Goal: Transaction & Acquisition: Obtain resource

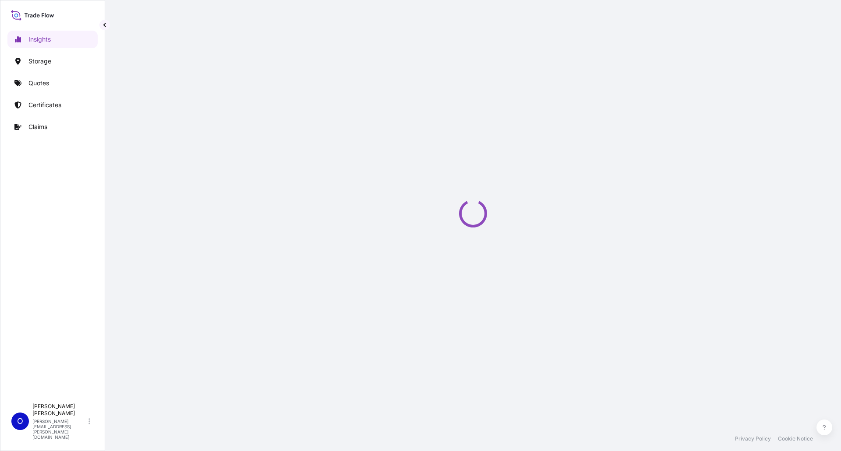
select select "2025"
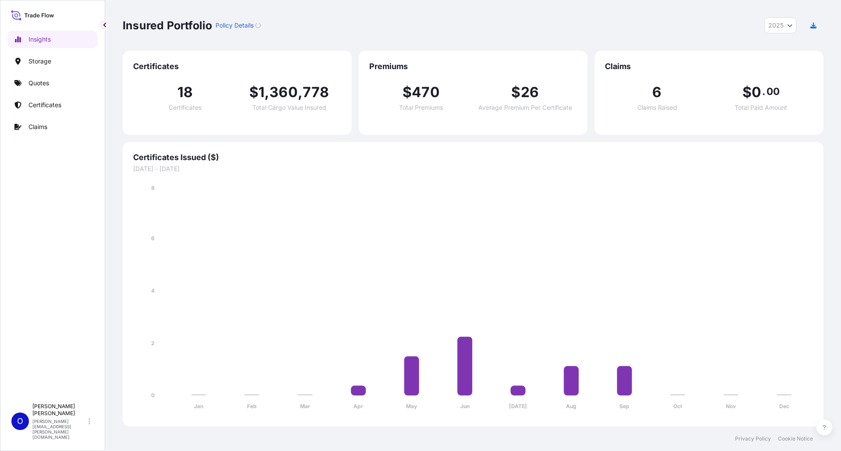
drag, startPoint x: 178, startPoint y: 158, endPoint x: 183, endPoint y: 156, distance: 5.7
click at [179, 158] on span "Certificates Issued ($)" at bounding box center [473, 157] width 680 height 11
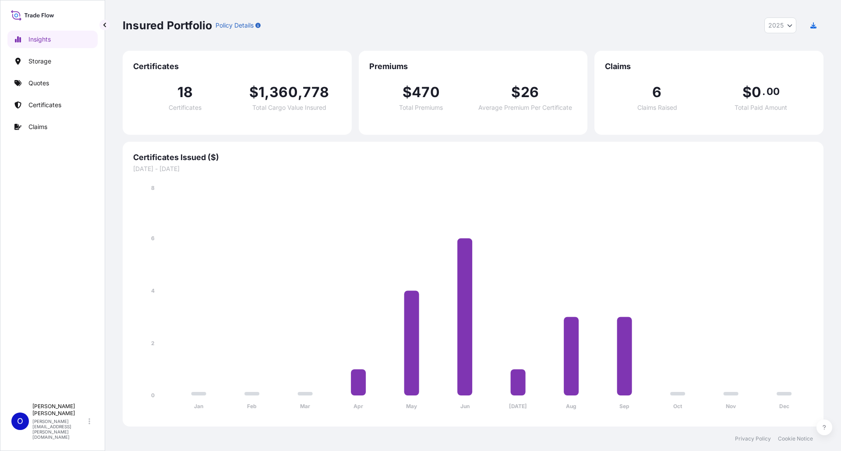
click at [204, 147] on div "Certificates Issued ($) 01/01/2025 - 12/31/2025 Jan Feb Mar Apr May Jun Jul Aug…" at bounding box center [473, 284] width 701 height 285
click at [41, 86] on p "Quotes" at bounding box center [38, 83] width 21 height 9
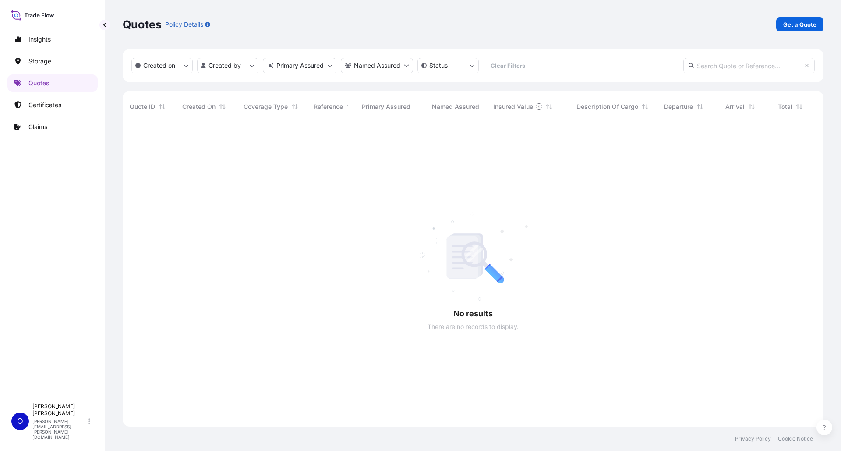
scroll to position [329, 694]
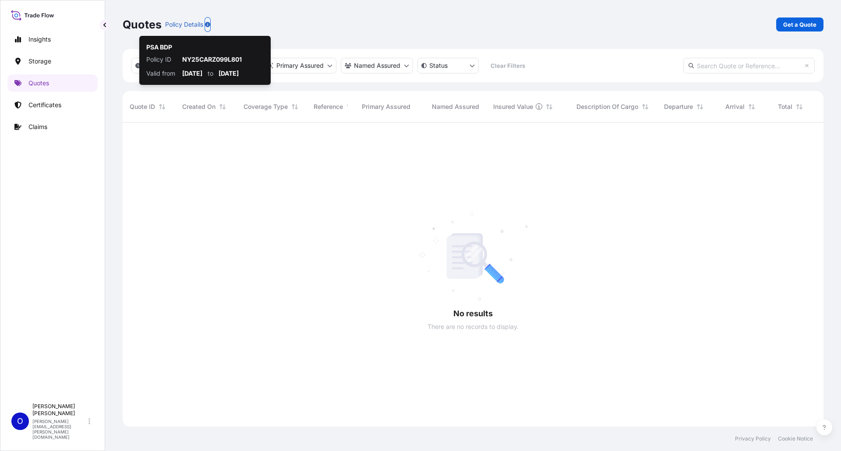
drag, startPoint x: 840, startPoint y: 215, endPoint x: 821, endPoint y: 289, distance: 77.0
click at [823, 289] on div "Quotes Policy Details Get a Quote Created on Created by Primary Assured Named A…" at bounding box center [473, 213] width 736 height 427
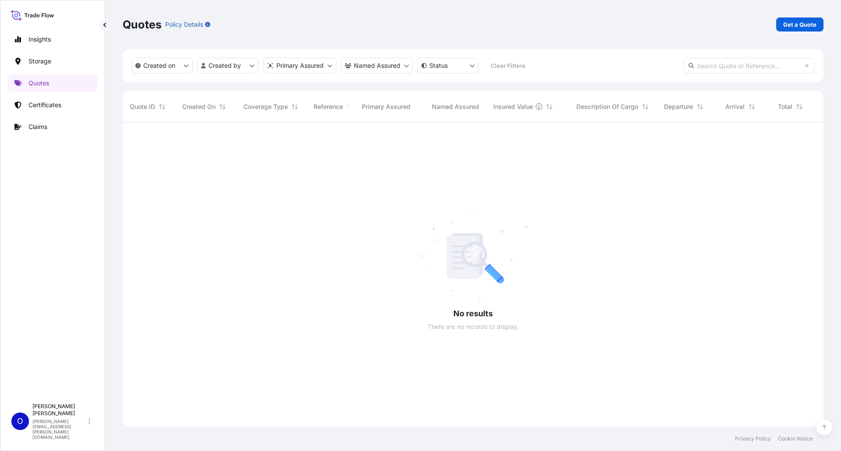
drag, startPoint x: 783, startPoint y: 256, endPoint x: 840, endPoint y: 256, distance: 56.9
click at [840, 53] on div "Quotes Policy Details Get a Quote Created on Created by Primary Assured Named A…" at bounding box center [473, 213] width 736 height 427
click at [836, 279] on div "Quotes Policy Details Get a Quote Created on Created by Primary Assured Named A…" at bounding box center [473, 213] width 736 height 427
click at [742, 356] on div at bounding box center [512, 275] width 779 height 304
click at [800, 23] on p "Get a Quote" at bounding box center [799, 24] width 33 height 9
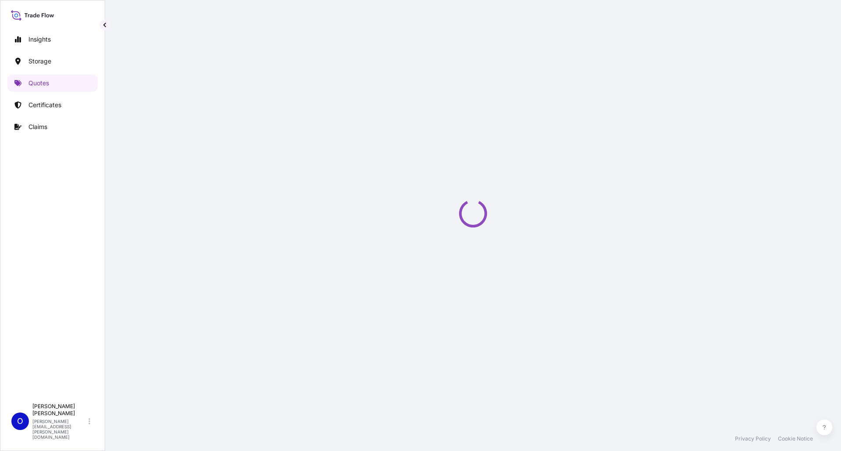
select select "Water"
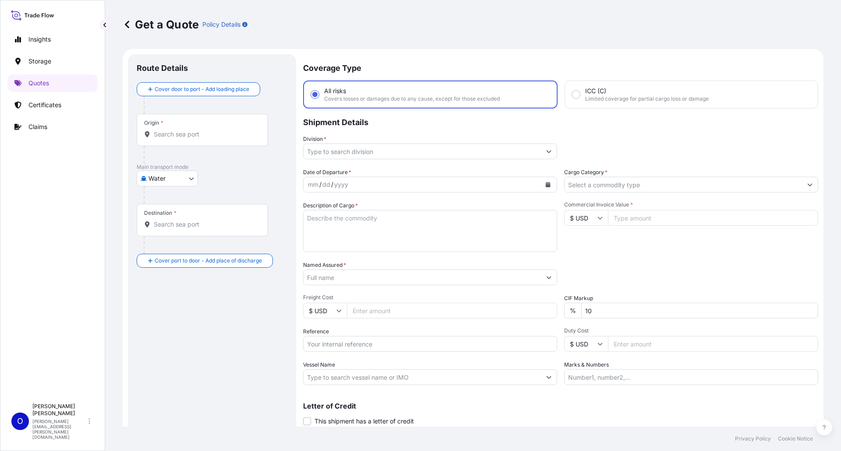
scroll to position [14, 0]
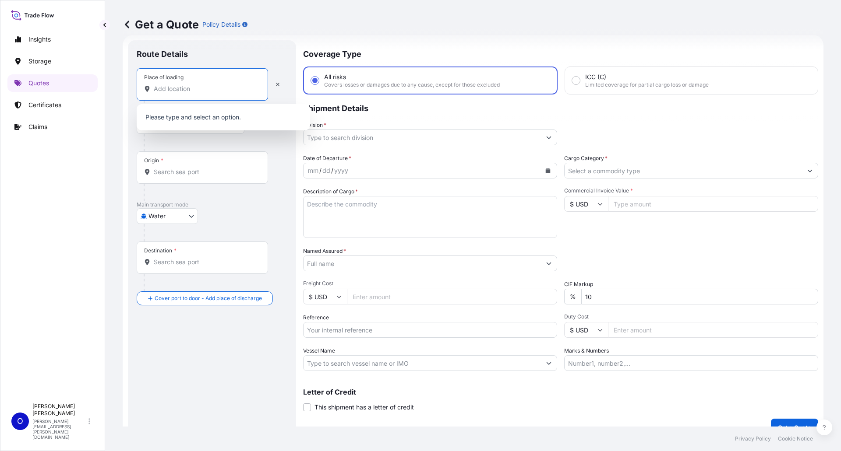
click at [173, 90] on input "Place of loading" at bounding box center [205, 89] width 103 height 9
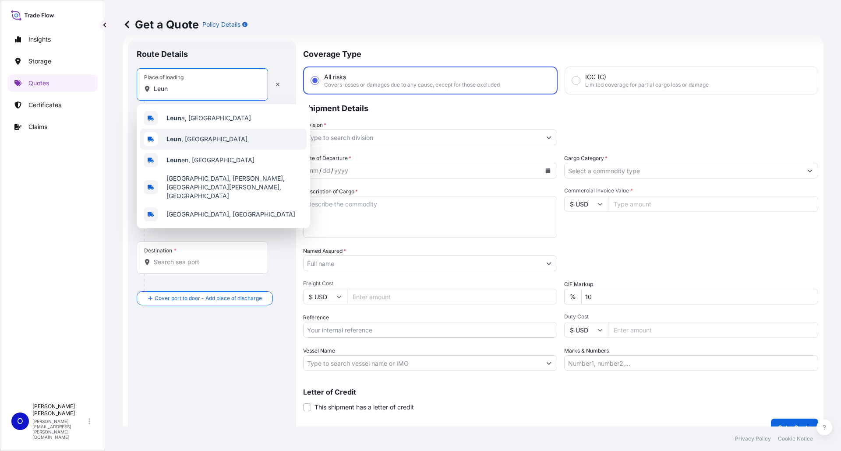
click at [183, 138] on span "Leun , Germany" at bounding box center [206, 139] width 81 height 9
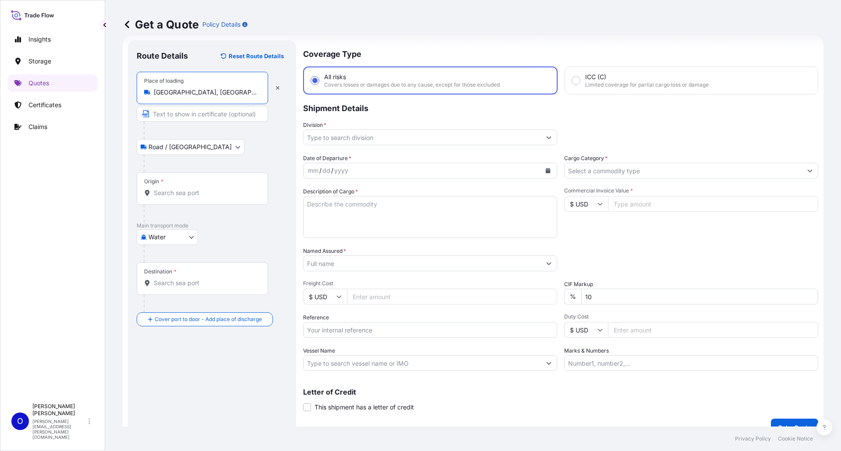
type input "Leun, Germany"
click at [171, 181] on div "Origin *" at bounding box center [202, 189] width 131 height 32
click at [171, 189] on input "Origin *" at bounding box center [205, 193] width 103 height 9
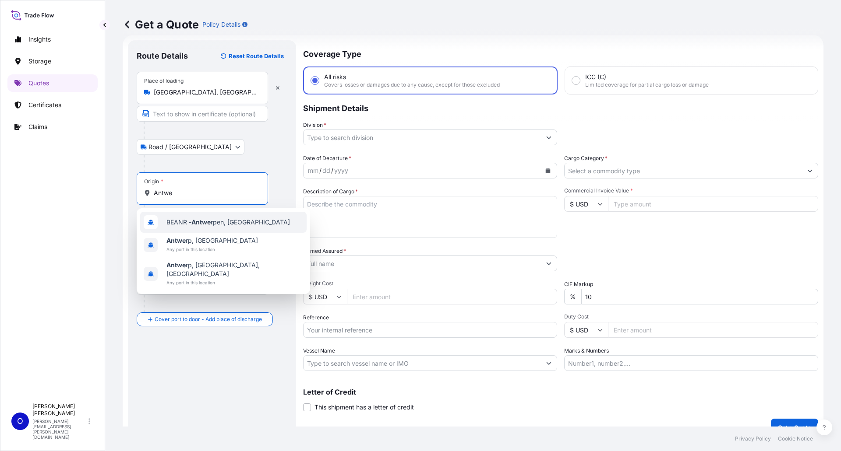
click at [216, 223] on span "BEANR - Antwe rpen, Belgium" at bounding box center [227, 222] width 123 height 9
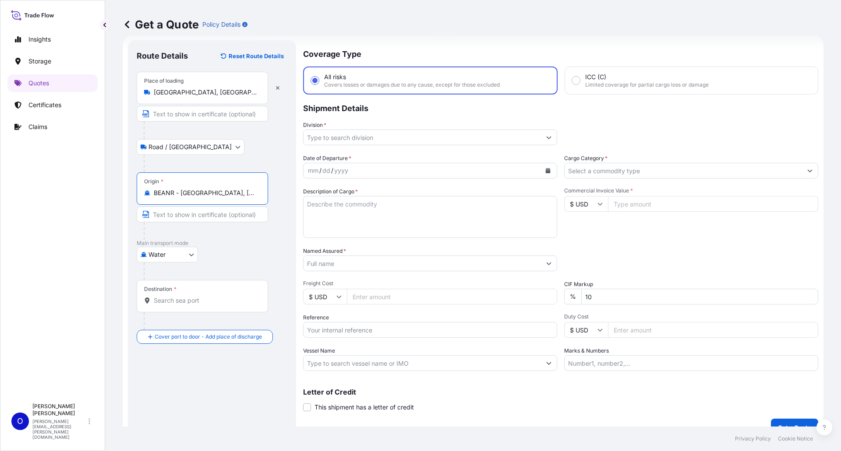
type input "BEANR - Antwerpen, Belgium"
click at [189, 291] on div "Destination *" at bounding box center [202, 296] width 131 height 32
click at [189, 296] on input "Destination *" at bounding box center [205, 300] width 103 height 9
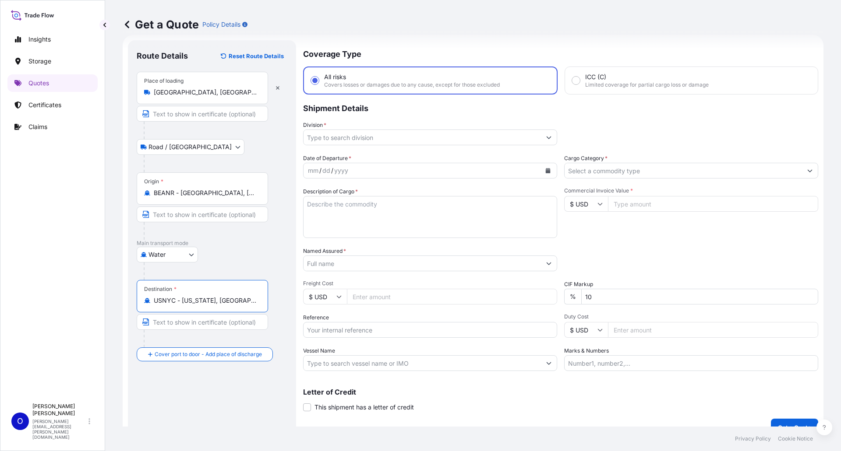
type input "USNYC - New York, United States"
click at [369, 137] on input "Division *" at bounding box center [421, 138] width 237 height 16
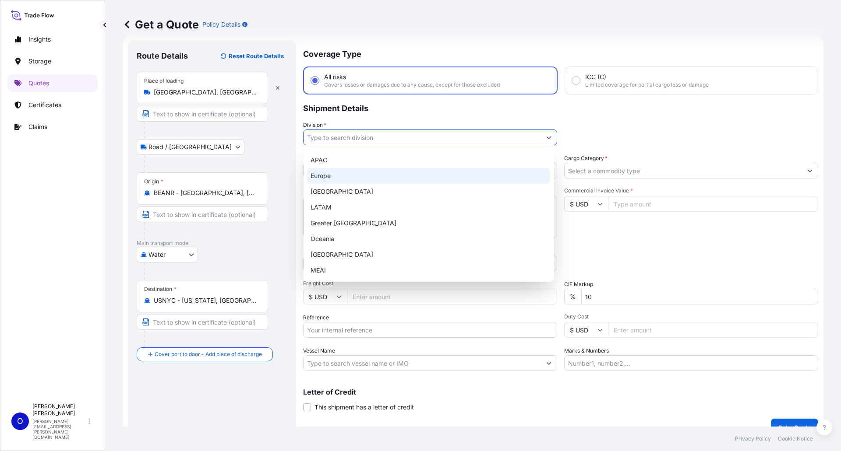
click at [328, 174] on div "Europe" at bounding box center [428, 176] width 243 height 16
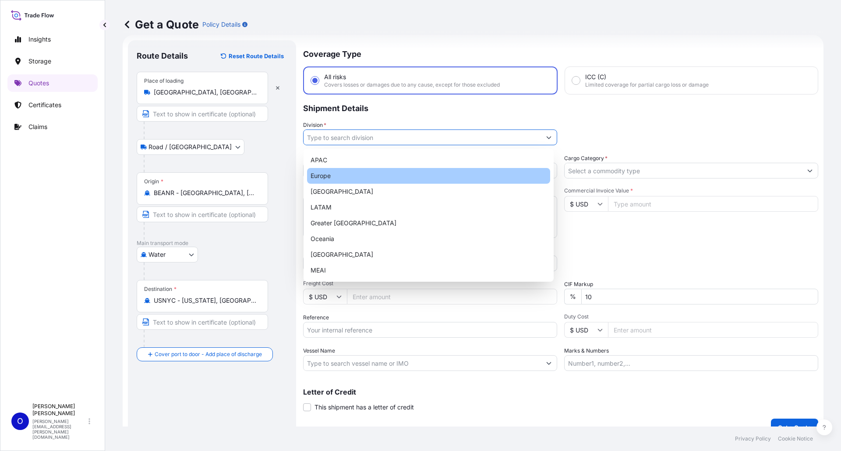
type input "Europe"
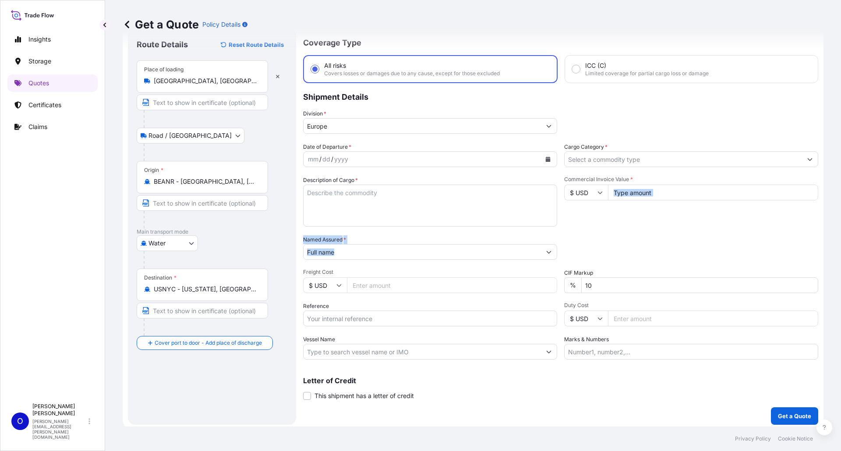
drag, startPoint x: 723, startPoint y: 232, endPoint x: 840, endPoint y: 231, distance: 117.8
click at [723, 232] on div "Date of Departure * mm / dd / yyyy Cargo Category * Description of Cargo * Comm…" at bounding box center [560, 251] width 515 height 217
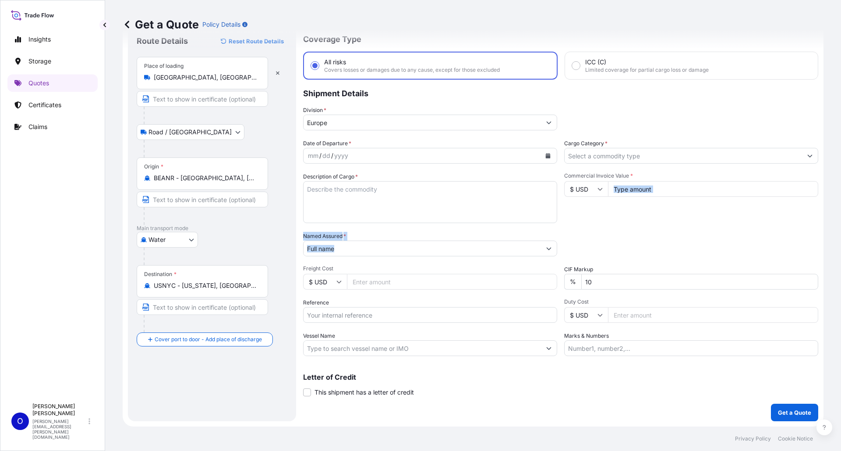
click at [779, 239] on div "Packing Category Type to search a container mode Please select a primary mode o…" at bounding box center [691, 244] width 254 height 25
click at [741, 293] on div "Date of Departure * mm / dd / yyyy Cargo Category * Description of Cargo * Comm…" at bounding box center [560, 247] width 515 height 217
click at [372, 154] on div "mm / dd / yyyy" at bounding box center [421, 156] width 237 height 16
click at [546, 157] on icon "Calendar" at bounding box center [548, 155] width 5 height 5
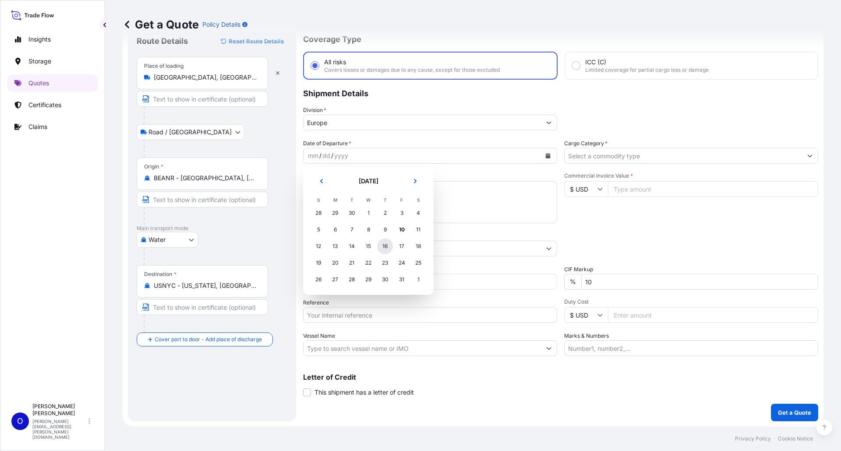
click at [379, 245] on div "16" at bounding box center [385, 247] width 16 height 16
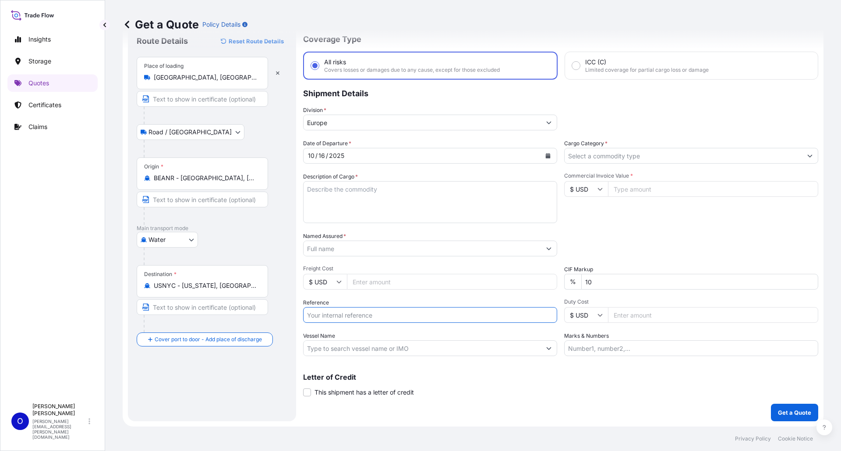
click at [353, 316] on input "Reference" at bounding box center [430, 315] width 254 height 16
paste input "1856055741"
type input "1856055741"
click at [362, 201] on textarea "Description of Cargo *" at bounding box center [430, 202] width 254 height 42
paste textarea "SODIUM SILICATE ALKASIL N33 POWDER"
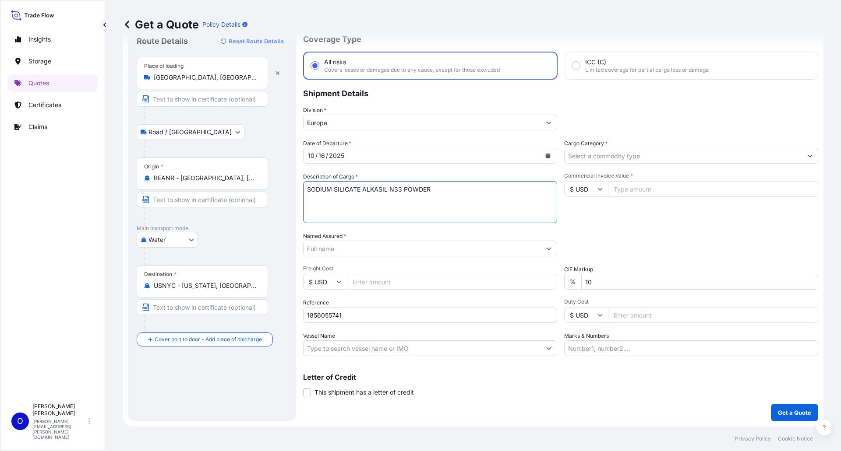
type textarea "SODIUM SILICATE ALKASIL N33 POWDER"
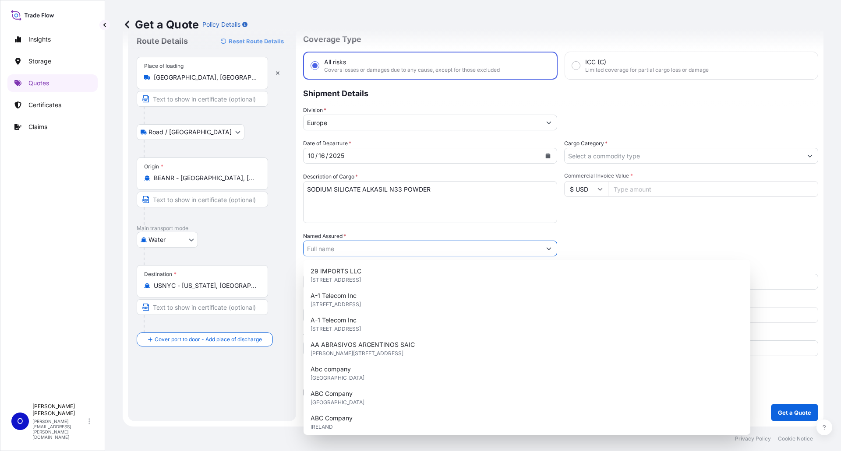
click at [349, 249] on input "Named Assured *" at bounding box center [421, 249] width 237 height 16
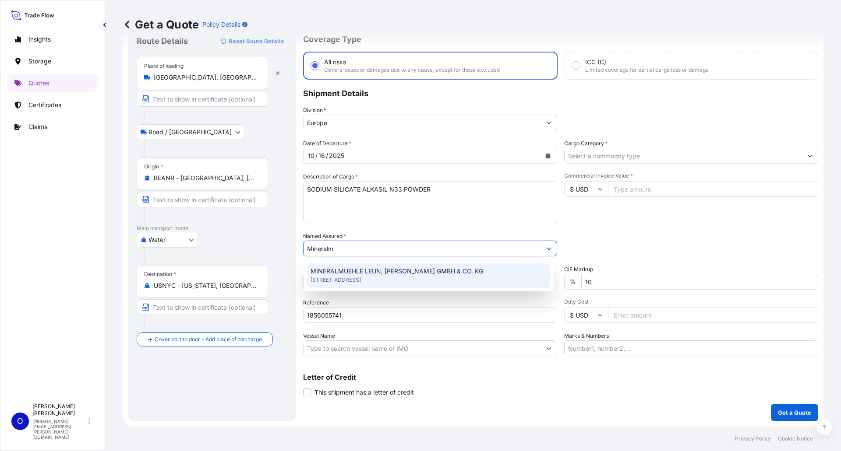
click at [370, 272] on span "MINERALMUEHLE LEUN, RAU GMBH & CO. KG" at bounding box center [396, 271] width 173 height 9
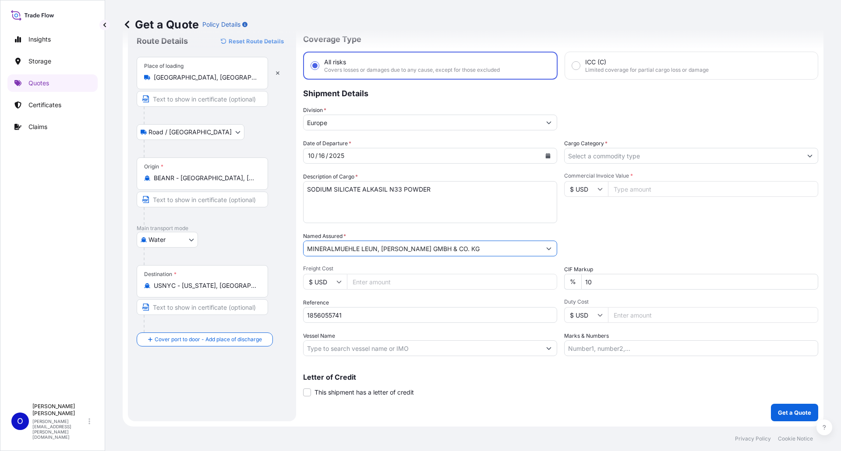
type input "MINERALMUEHLE LEUN, RAU GMBH & CO. KG"
click at [597, 190] on icon at bounding box center [599, 189] width 5 height 5
click at [583, 211] on div "€ EUR" at bounding box center [582, 213] width 37 height 17
type input "€ EUR"
click at [648, 192] on input "Commercial Invoice Value *" at bounding box center [713, 189] width 210 height 16
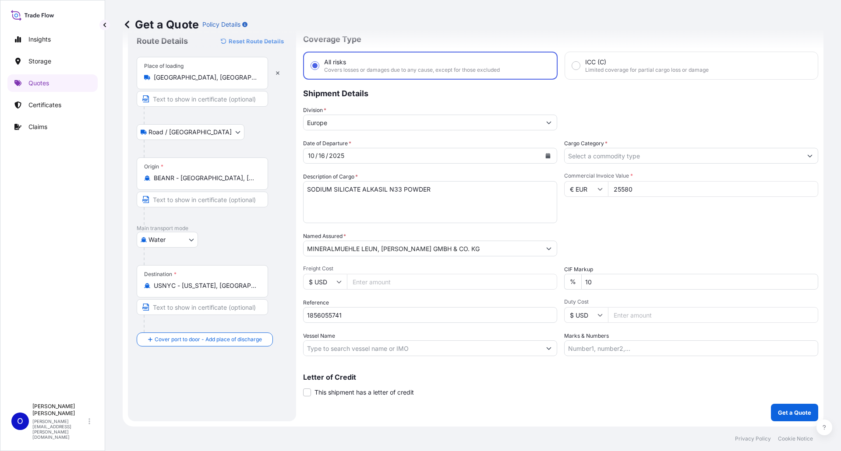
type input "25580"
click at [625, 156] on input "Cargo Category *" at bounding box center [682, 156] width 237 height 16
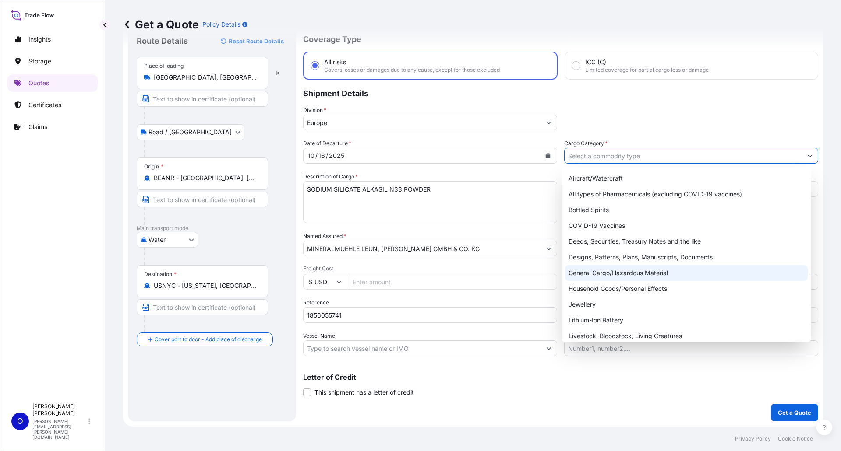
click at [605, 273] on div "General Cargo/Hazardous Material" at bounding box center [686, 273] width 243 height 16
type input "General Cargo/Hazardous Material"
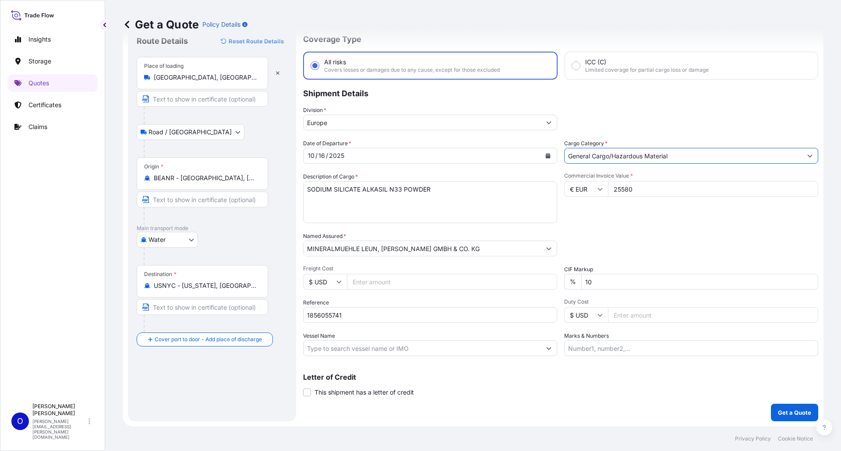
click at [632, 243] on div "Packing Category Type to search a container mode Please select a primary mode o…" at bounding box center [691, 244] width 254 height 25
click at [336, 283] on input "$ USD" at bounding box center [325, 282] width 44 height 16
click at [329, 307] on div "€ EUR" at bounding box center [325, 306] width 37 height 17
type input "€ EUR"
click at [403, 283] on input "Freight Cost" at bounding box center [452, 282] width 210 height 16
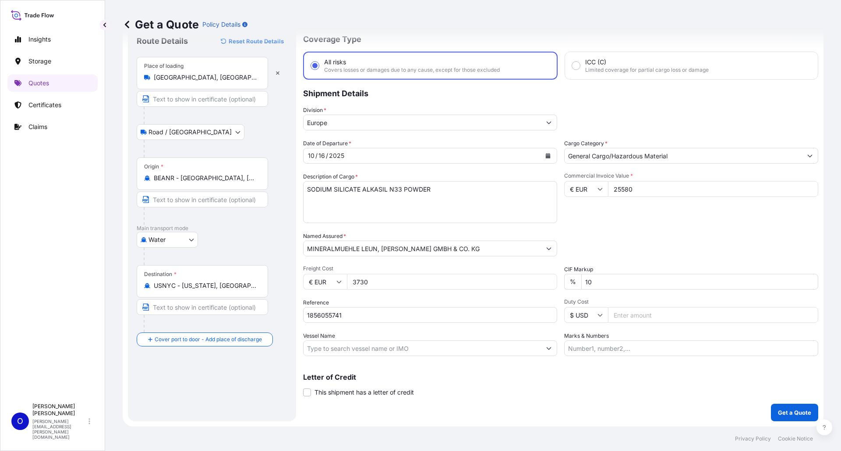
type input "3730"
click at [383, 349] on input "Vessel Name" at bounding box center [421, 349] width 237 height 16
click at [67, 184] on div "Insights Storage Quotes Certificates Claims" at bounding box center [52, 211] width 90 height 377
click at [439, 351] on input "Vessel Name" at bounding box center [421, 349] width 237 height 16
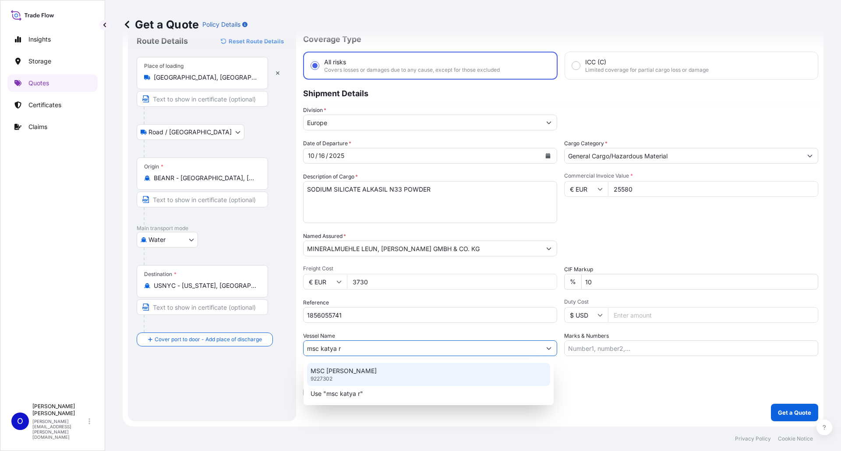
click at [348, 372] on p "MSC KATYA R." at bounding box center [343, 371] width 66 height 9
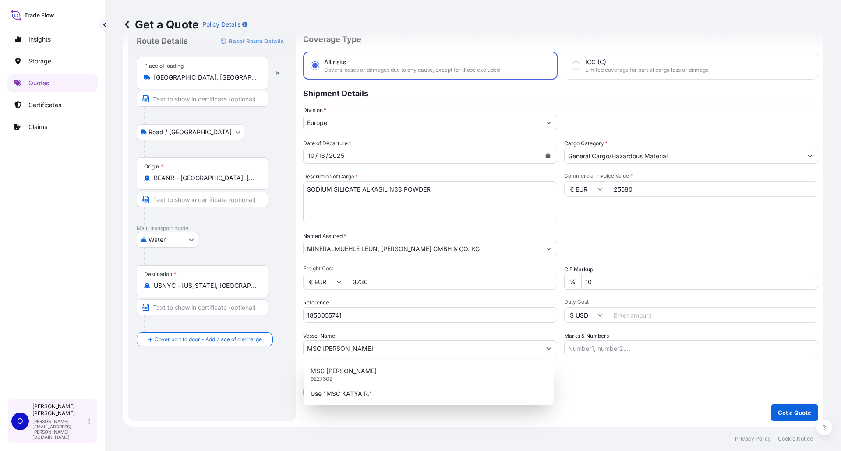
drag, startPoint x: 233, startPoint y: 390, endPoint x: 67, endPoint y: 423, distance: 170.0
click at [231, 393] on div "Route Details Reset Route Details Place of loading Leun, Germany Road / Inland …" at bounding box center [212, 223] width 151 height 379
click at [201, 375] on div "Route Details Reset Route Details Place of loading Leun, Germany Road / Inland …" at bounding box center [212, 223] width 151 height 379
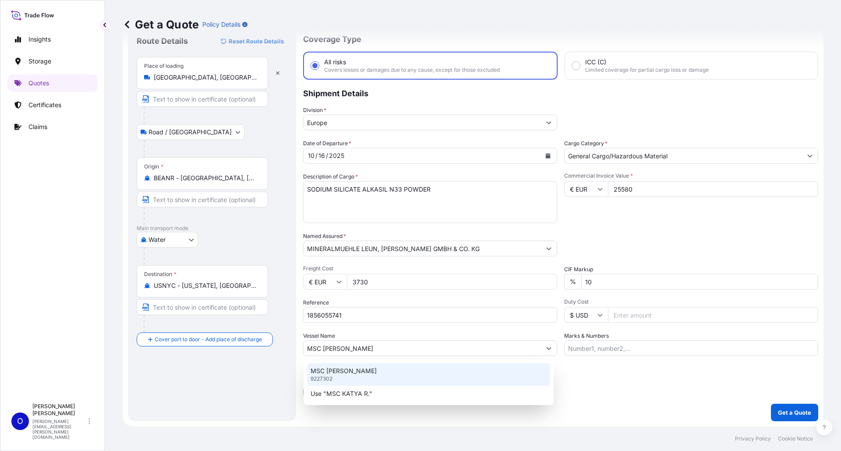
click at [365, 375] on div "MSC KATYA R. 9227302" at bounding box center [428, 374] width 243 height 23
type input "MSC KATYA R.9227302"
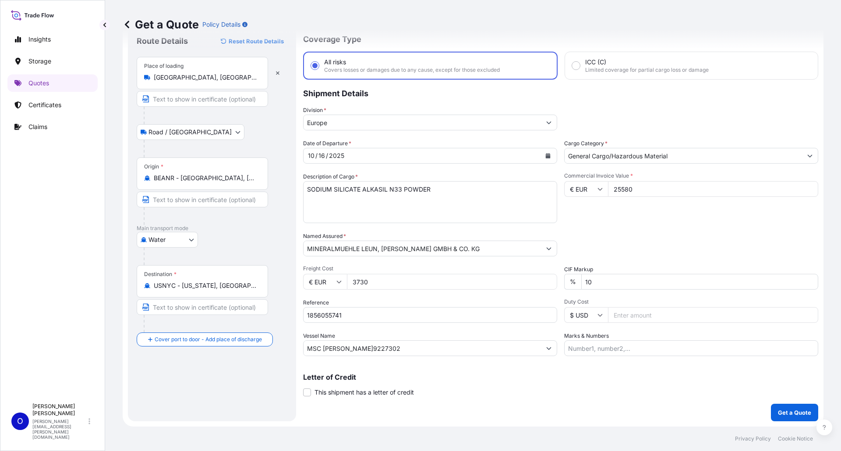
click at [426, 364] on div "Letter of Credit This shipment has a letter of credit Letter of credit * Letter…" at bounding box center [560, 380] width 515 height 34
drag, startPoint x: 18, startPoint y: 400, endPoint x: 11, endPoint y: 366, distance: 35.2
click at [18, 373] on div "Insights Storage Quotes Certificates Claims" at bounding box center [52, 211] width 90 height 377
click at [582, 374] on div "Letter of Credit This shipment has a letter of credit Letter of credit * Letter…" at bounding box center [560, 380] width 515 height 34
drag, startPoint x: 665, startPoint y: 231, endPoint x: 530, endPoint y: 250, distance: 136.1
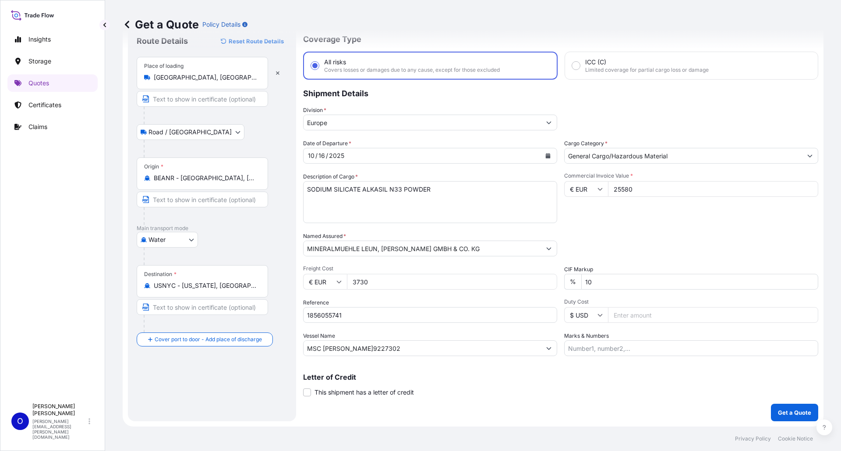
click at [663, 233] on div "Date of Departure * 10 / 16 / 2025 Cargo Category * General Cargo/Hazardous Mat…" at bounding box center [560, 247] width 515 height 217
drag, startPoint x: 684, startPoint y: 233, endPoint x: 642, endPoint y: 262, distance: 51.3
click at [677, 238] on div "Packing Category Type to search a container mode Please select a primary mode o…" at bounding box center [691, 244] width 254 height 25
click at [694, 243] on div "Packing Category Type to search a container mode Please select a primary mode o…" at bounding box center [691, 244] width 254 height 25
drag, startPoint x: 783, startPoint y: 244, endPoint x: 775, endPoint y: 247, distance: 7.8
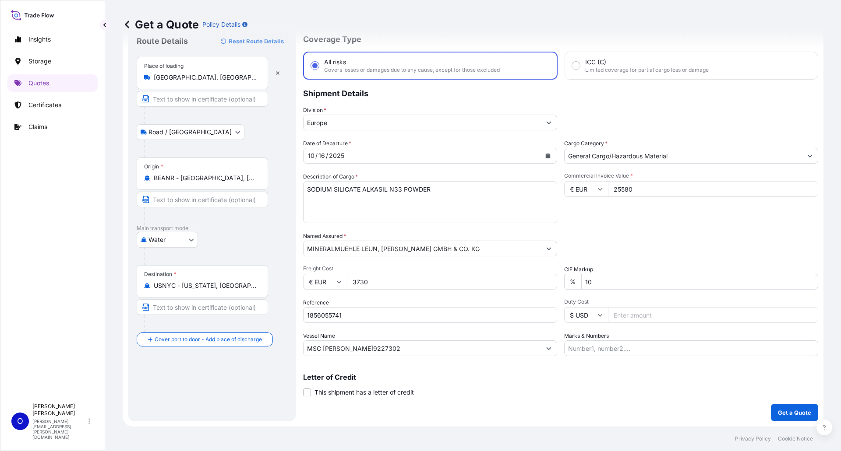
click at [775, 247] on div "Packing Category Type to search a container mode Please select a primary mode o…" at bounding box center [691, 244] width 254 height 25
drag, startPoint x: 663, startPoint y: 242, endPoint x: 840, endPoint y: 239, distance: 177.4
click at [840, 239] on div "Get a Quote Policy Details Route Details Reset Route Details Place of loading L…" at bounding box center [473, 213] width 736 height 427
drag, startPoint x: 642, startPoint y: 245, endPoint x: 840, endPoint y: 236, distance: 199.0
click at [759, 240] on div "Packing Category Type to search a container mode Please select a primary mode o…" at bounding box center [691, 244] width 254 height 25
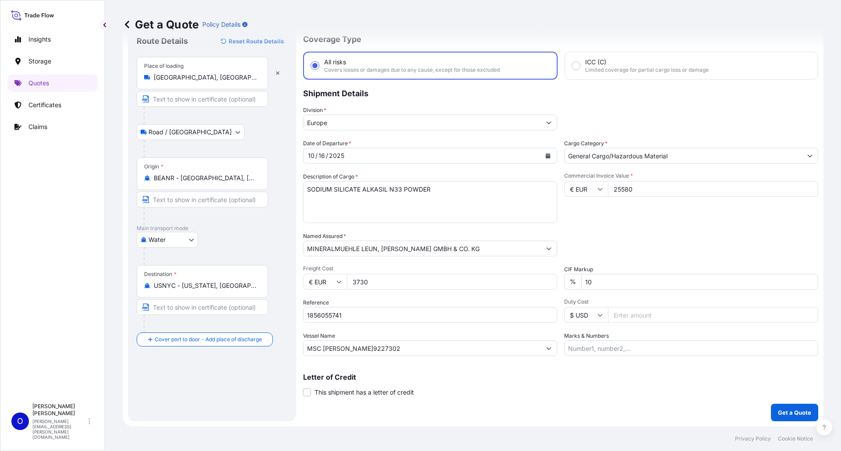
click at [676, 247] on div "Packing Category Type to search a container mode Please select a primary mode o…" at bounding box center [691, 244] width 254 height 25
drag, startPoint x: 765, startPoint y: 232, endPoint x: 840, endPoint y: 294, distance: 97.7
click at [821, 256] on div "Get a Quote Policy Details Route Details Reset Route Details Place of loading L…" at bounding box center [473, 213] width 736 height 427
click at [610, 202] on div "Commercial Invoice Value * € EUR 25580" at bounding box center [691, 198] width 254 height 51
click at [638, 346] on input "Marks & Numbers" at bounding box center [691, 349] width 254 height 16
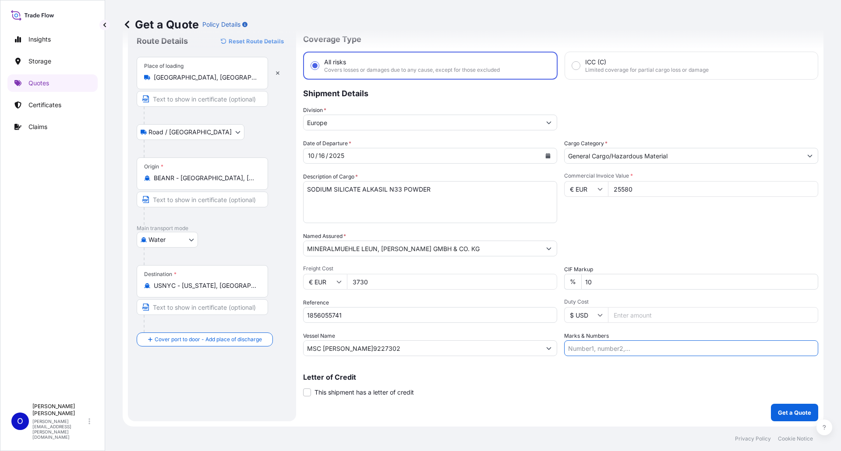
paste input "MINTEQ INTERNATIONAL INC"
drag, startPoint x: 758, startPoint y: 347, endPoint x: 836, endPoint y: 349, distance: 78.0
click at [836, 349] on div "Get a Quote Policy Details Route Details Reset Route Details Place of loading L…" at bounding box center [473, 213] width 736 height 427
click at [807, 349] on input "MINTEQ INTERNATIONAL INC UNITED STATES 719 EAST HIGH ST BRYAN; OH 43506 US SILI…" at bounding box center [691, 349] width 254 height 16
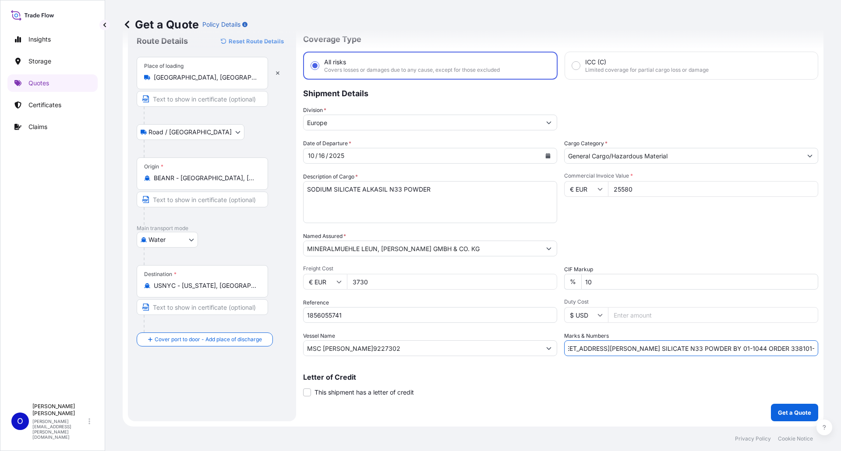
drag, startPoint x: 759, startPoint y: 347, endPoint x: 840, endPoint y: 352, distance: 81.6
click at [840, 352] on div "Get a Quote Policy Details Route Details Reset Route Details Place of loading L…" at bounding box center [473, 213] width 736 height 427
click at [807, 349] on input "MINTEQ INTERNATIONAL INC UNITED STATES 719 EAST HIGH ST BRYAN; OH 43506 US SILI…" at bounding box center [691, 349] width 254 height 16
type input "MINTEQ INTERNATIONAL INC UNITED STATES 719 EAST HIGH ST BRYAN; OH 43506 US SILI…"
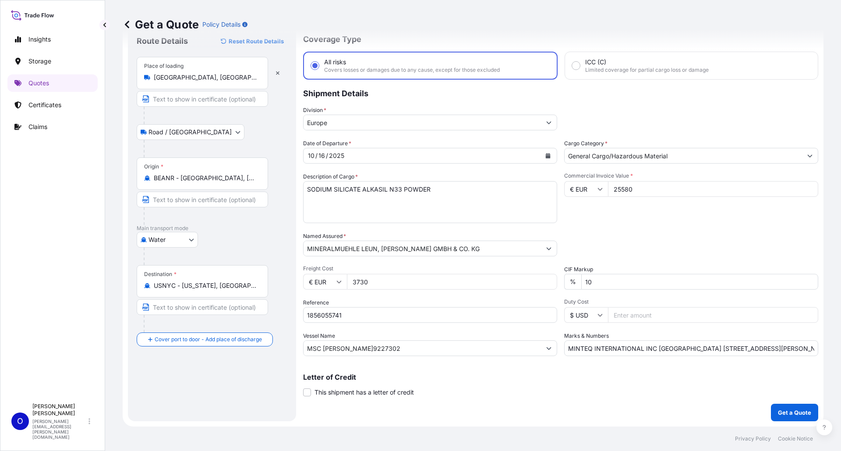
drag, startPoint x: 753, startPoint y: 375, endPoint x: 690, endPoint y: 375, distance: 63.1
click at [751, 375] on p "Letter of Credit" at bounding box center [560, 377] width 515 height 7
click at [622, 281] on input "10" at bounding box center [699, 282] width 237 height 16
click at [645, 240] on div "Packing Category Type to search a container mode Please select a primary mode o…" at bounding box center [691, 244] width 254 height 25
click at [783, 411] on p "Get a Quote" at bounding box center [794, 413] width 33 height 9
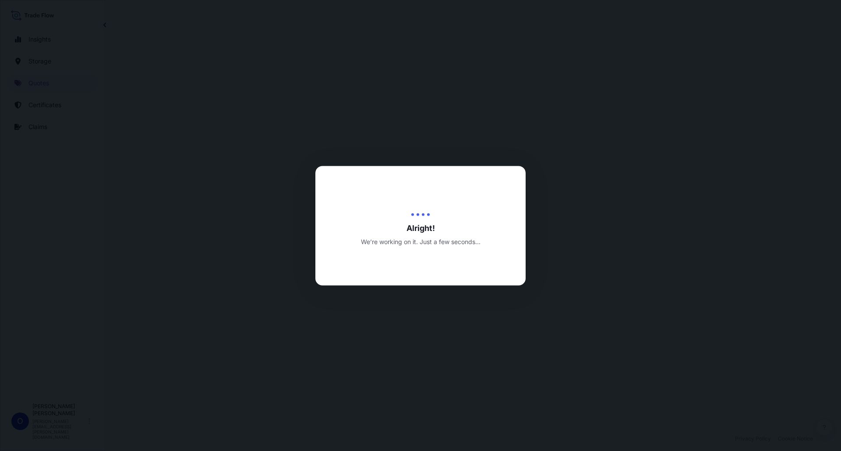
select select "Road / Inland"
select select "Water"
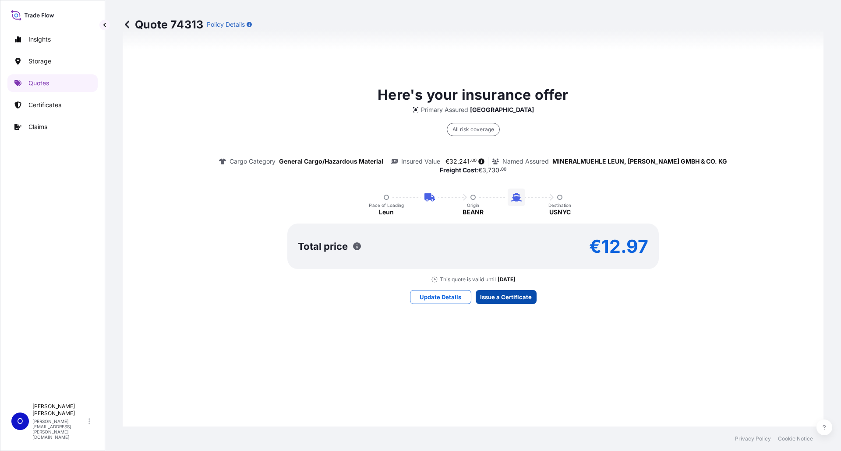
scroll to position [1262, 0]
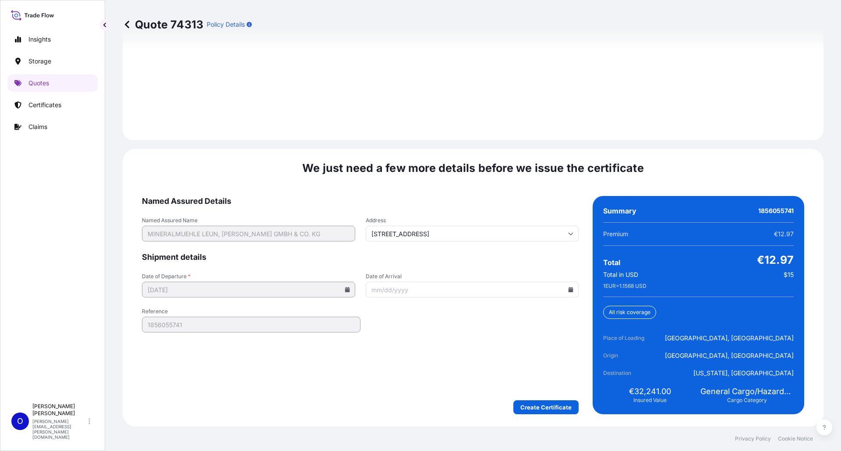
click at [418, 291] on input "Date of Arrival" at bounding box center [472, 290] width 213 height 16
type input "11/01/2025"
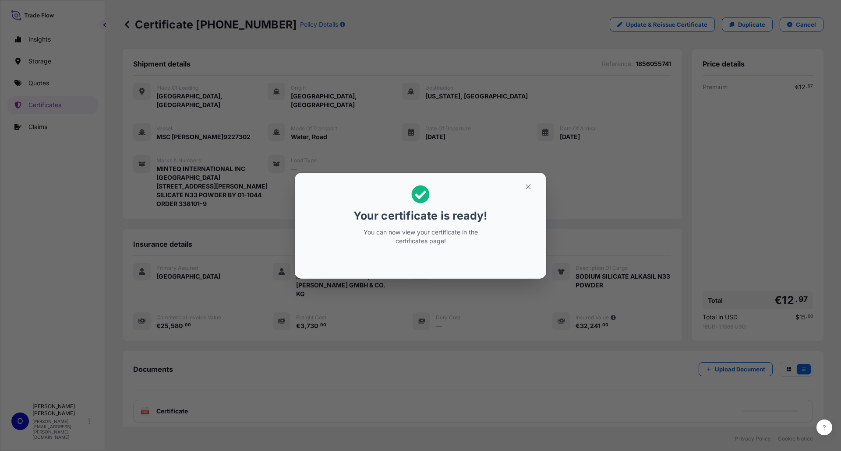
click at [503, 230] on h2 "Your certificate is ready! You can now view your certificate in the certificate…" at bounding box center [420, 215] width 237 height 71
click at [527, 188] on icon "button" at bounding box center [528, 187] width 8 height 8
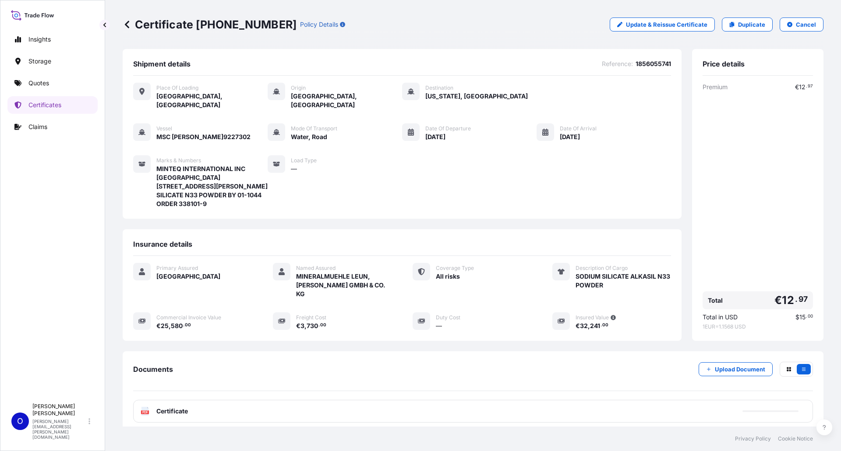
scroll to position [44, 0]
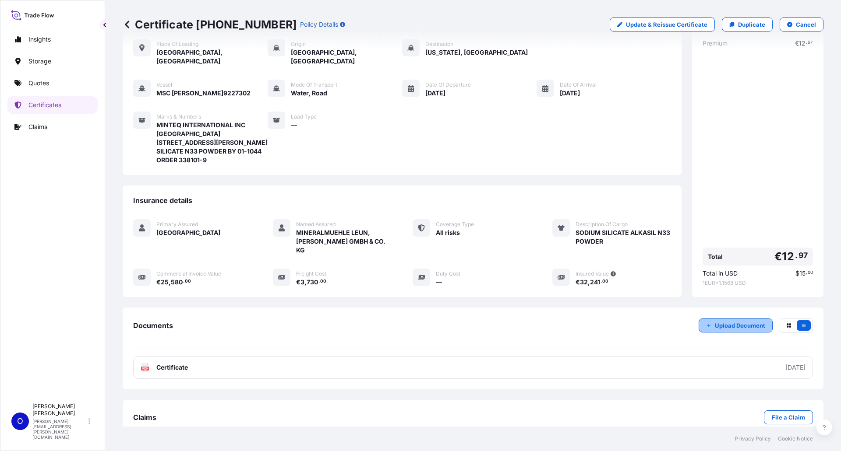
click at [716, 321] on p "Upload Document" at bounding box center [740, 325] width 50 height 9
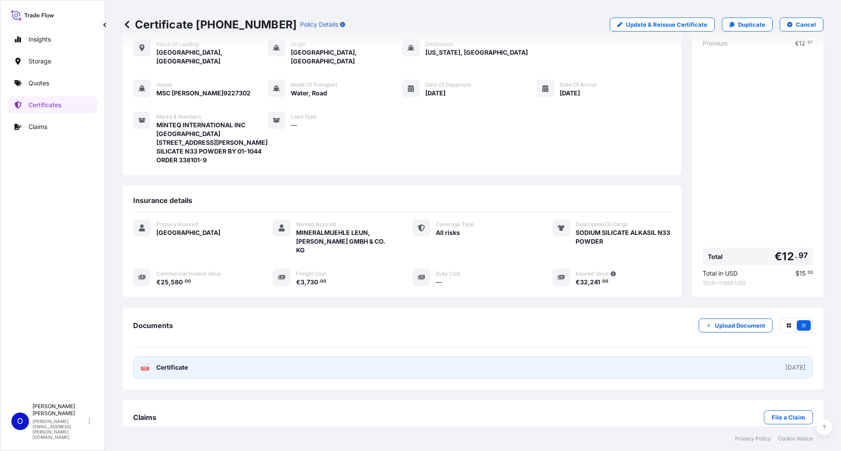
click at [723, 356] on link "PDF Certificate 2025-10-10" at bounding box center [473, 367] width 680 height 23
